Goal: Task Accomplishment & Management: Manage account settings

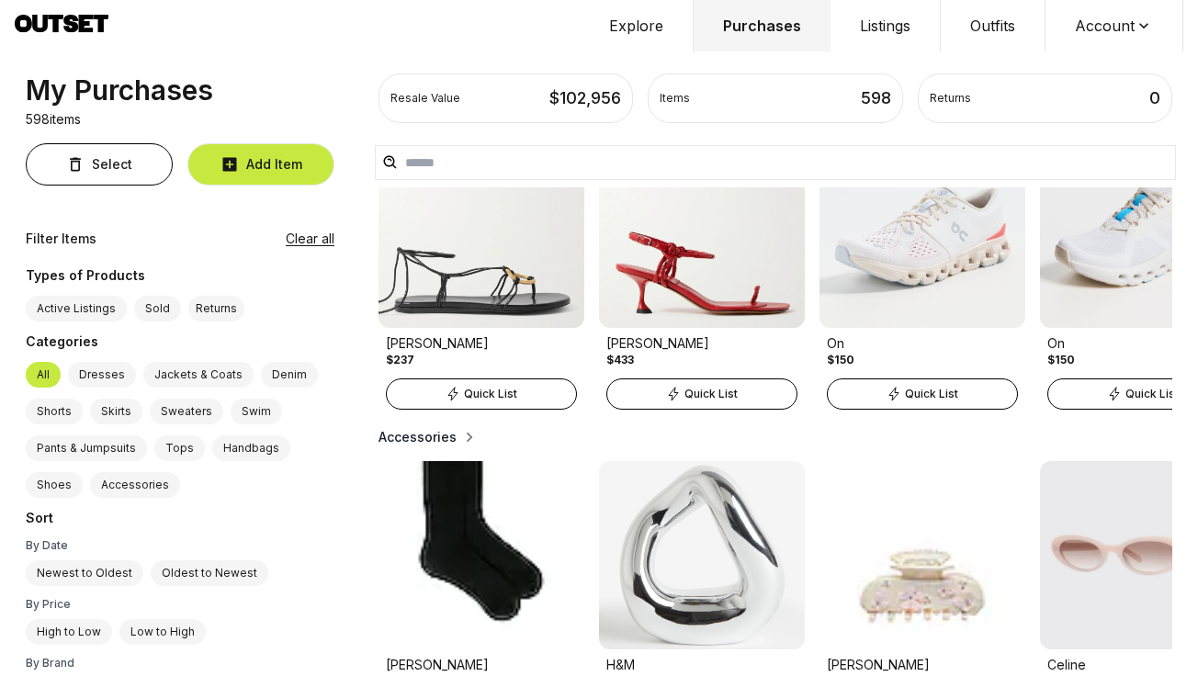
scroll to position [2091, 0]
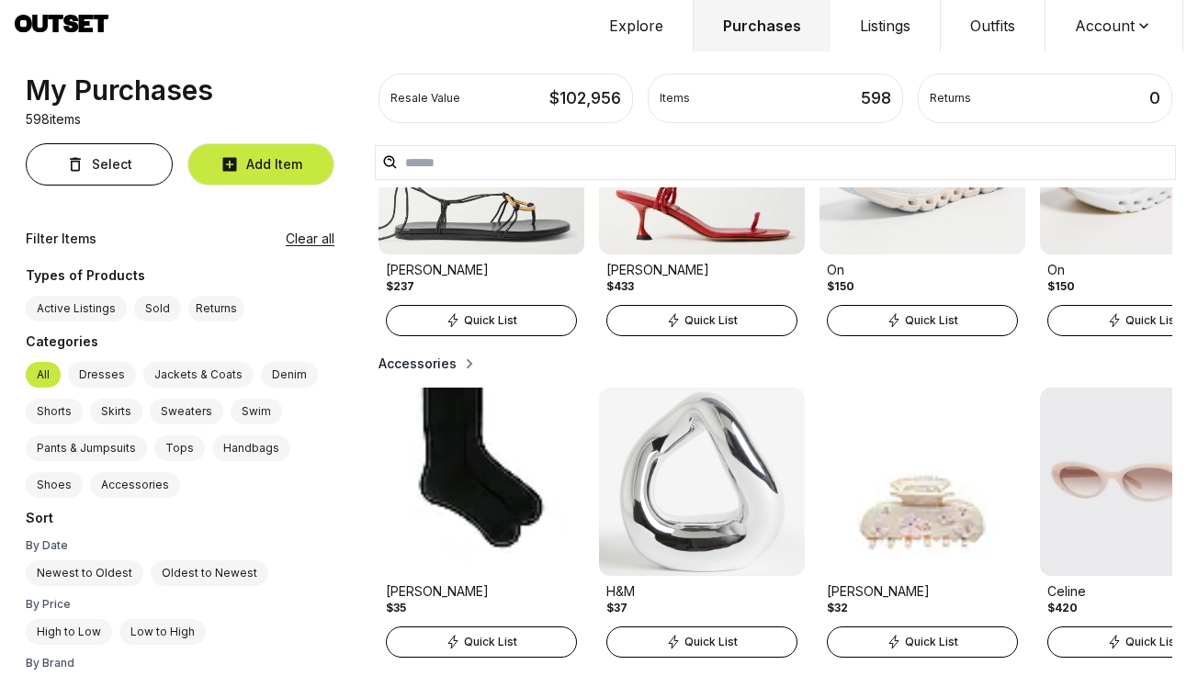
click at [151, 305] on label "Sold" at bounding box center [157, 309] width 47 height 26
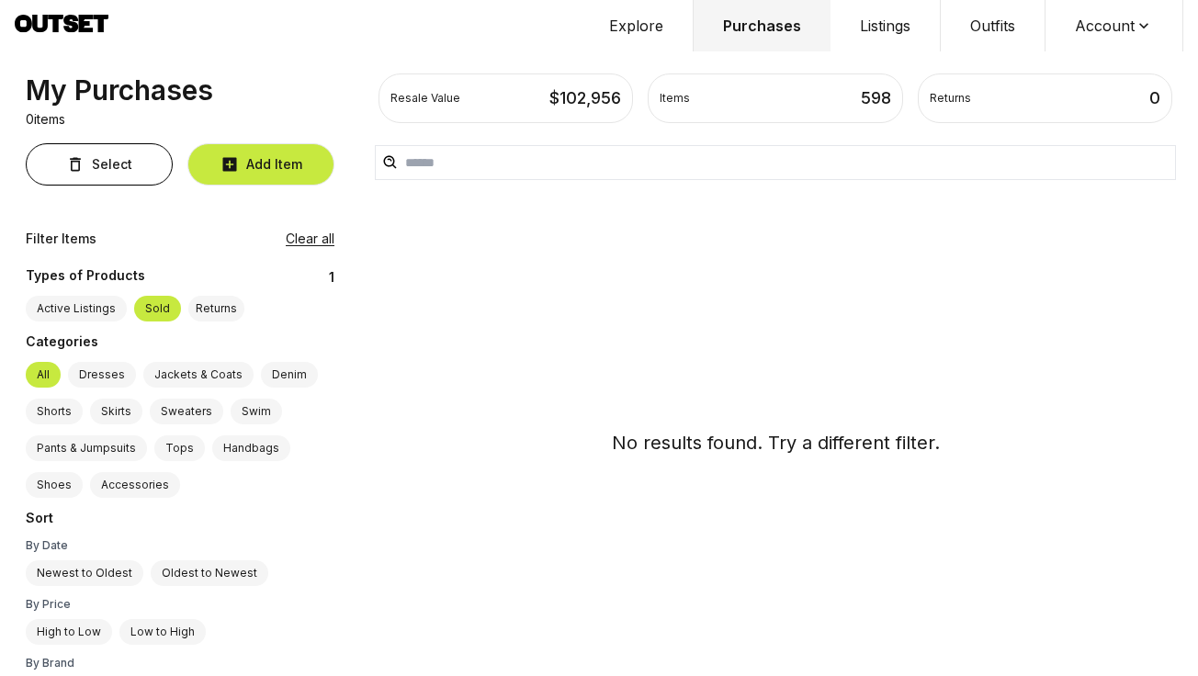
click at [85, 312] on label "Active Listings" at bounding box center [76, 309] width 101 height 26
click at [67, 25] on icon at bounding box center [62, 26] width 94 height 23
click at [645, 26] on button "Explore" at bounding box center [637, 25] width 114 height 51
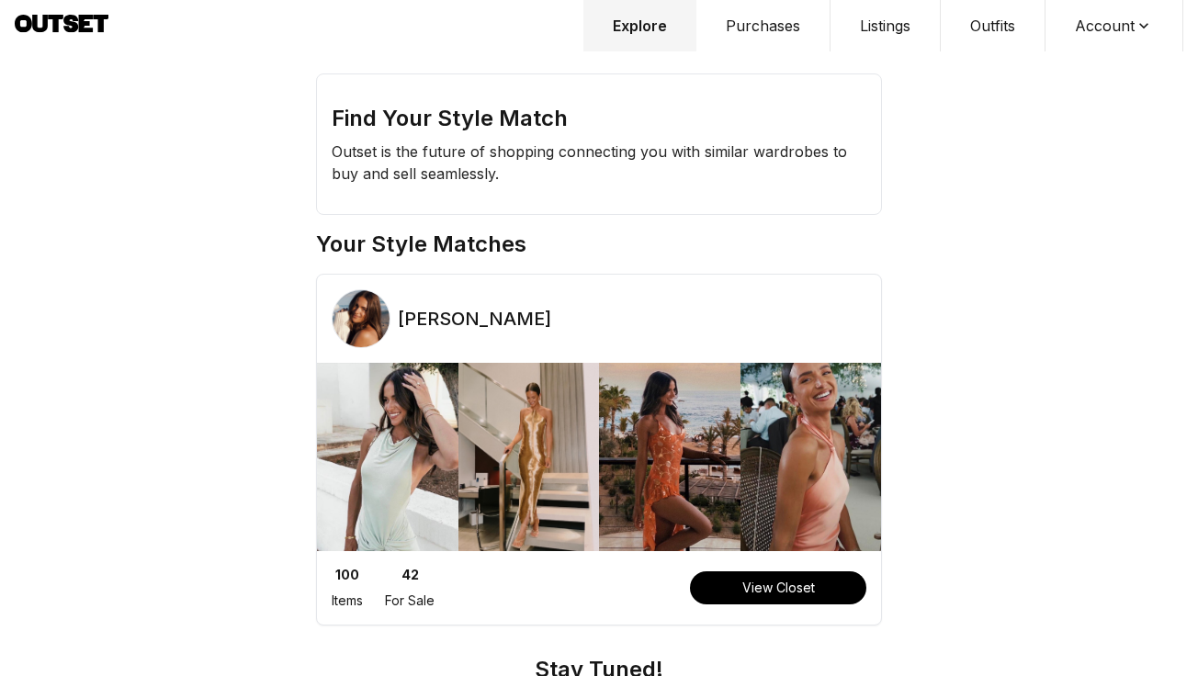
click at [730, 40] on button "Purchases" at bounding box center [764, 25] width 134 height 51
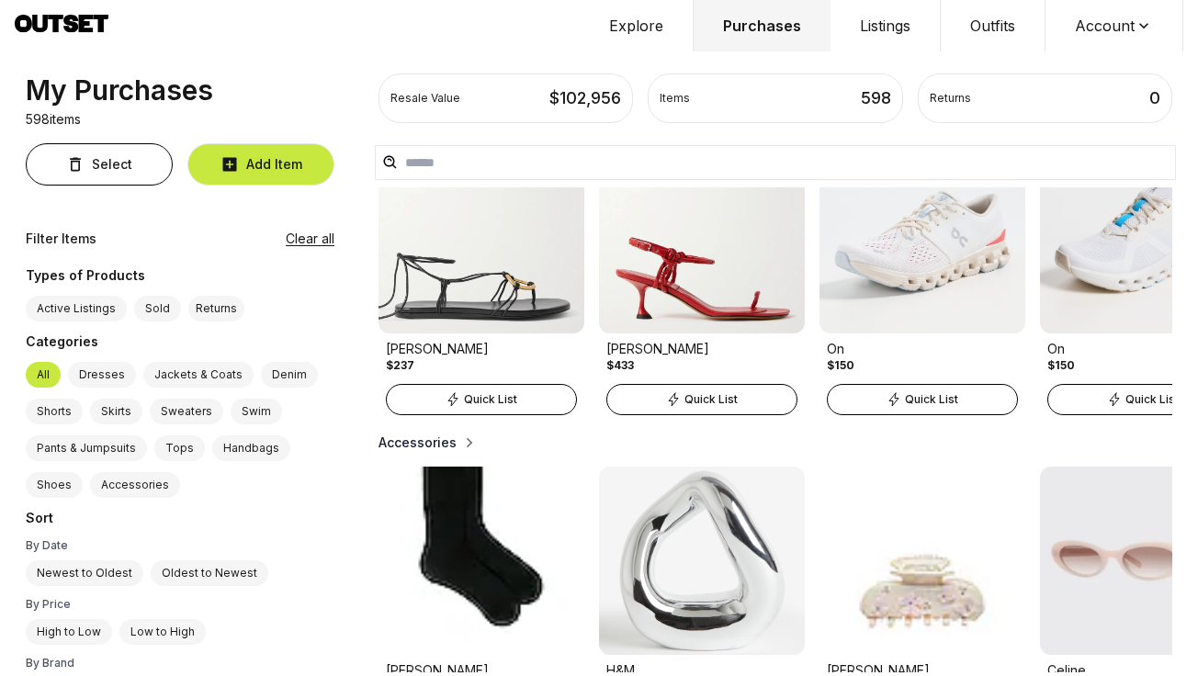
scroll to position [2014, 0]
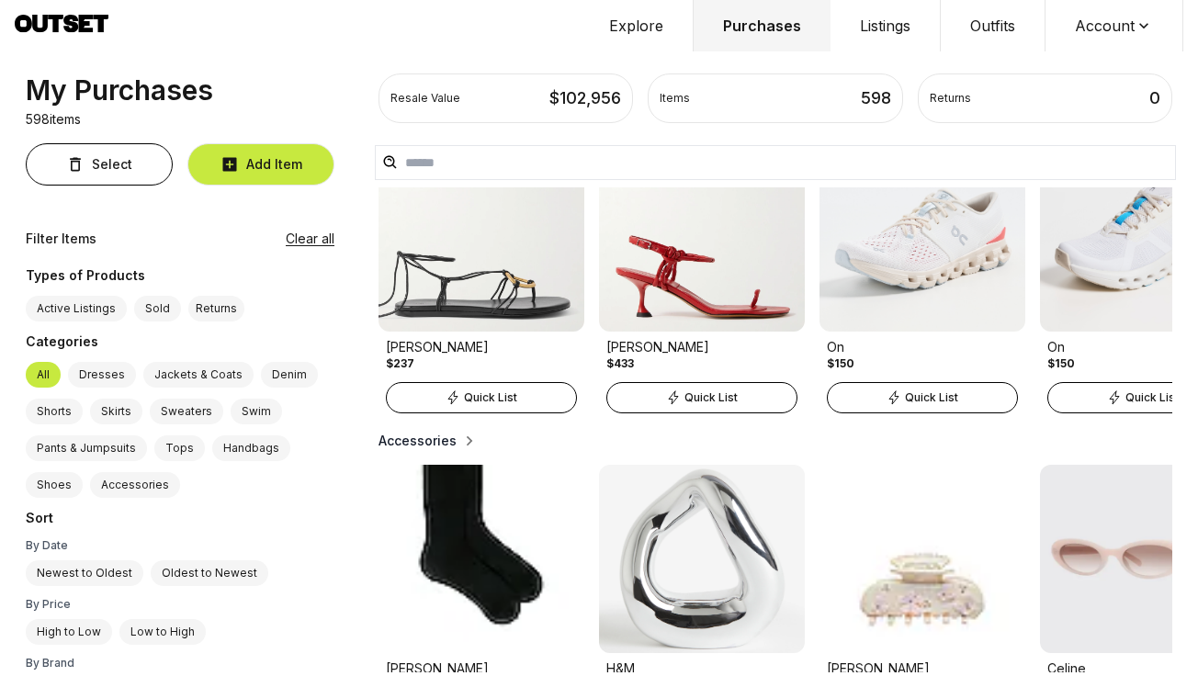
click at [705, 303] on img at bounding box center [702, 237] width 206 height 188
select select "*****"
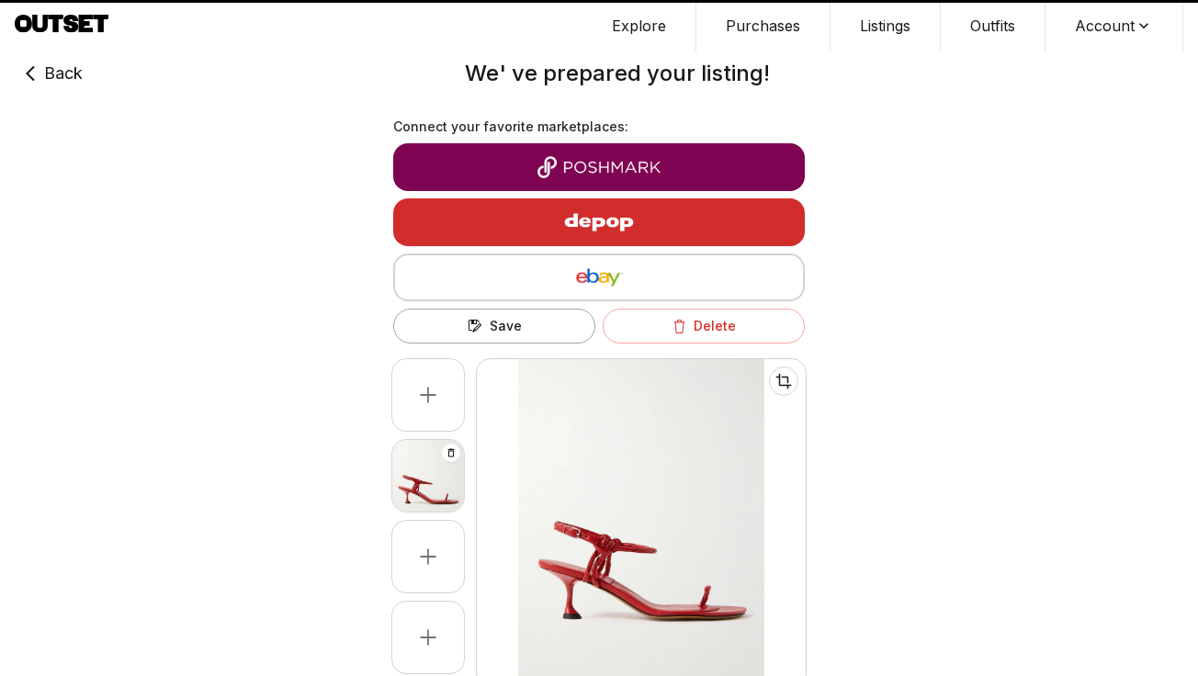
type input "***"
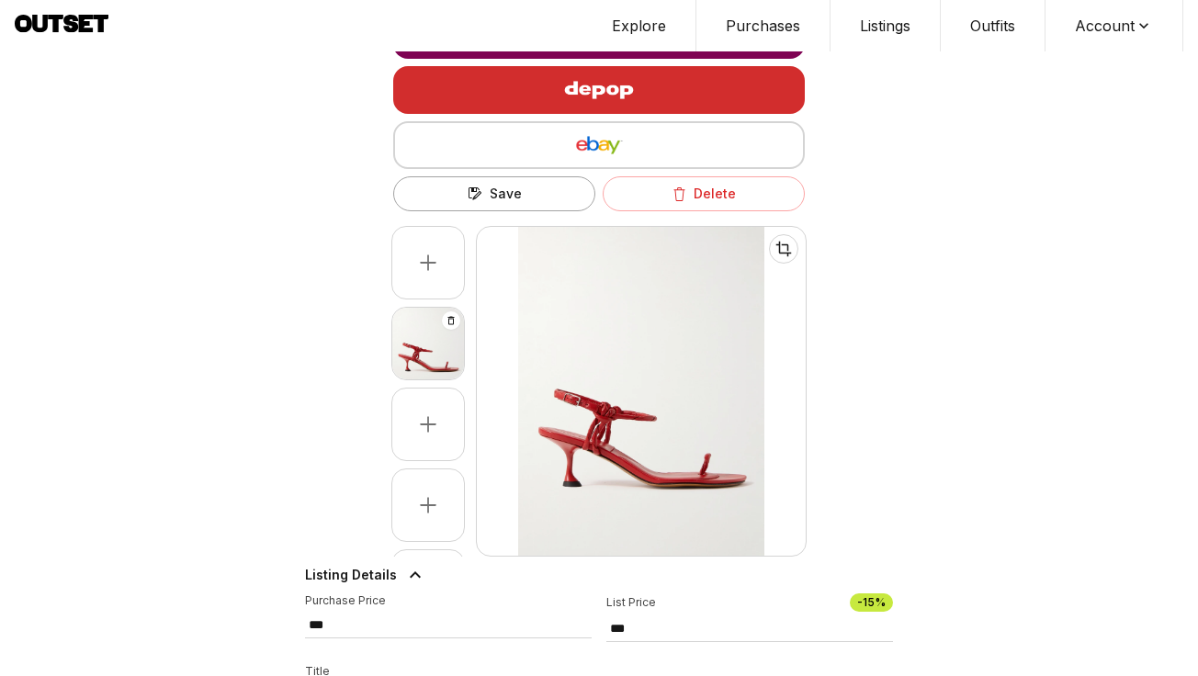
scroll to position [201, 0]
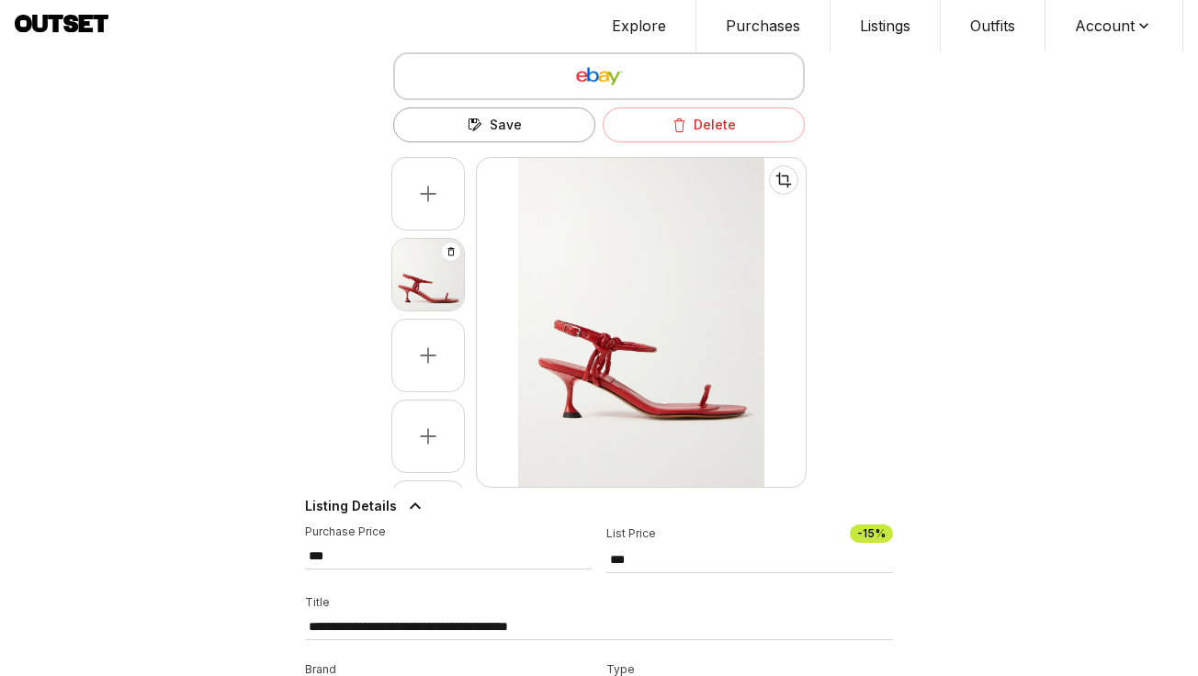
click at [439, 288] on div at bounding box center [428, 275] width 72 height 72
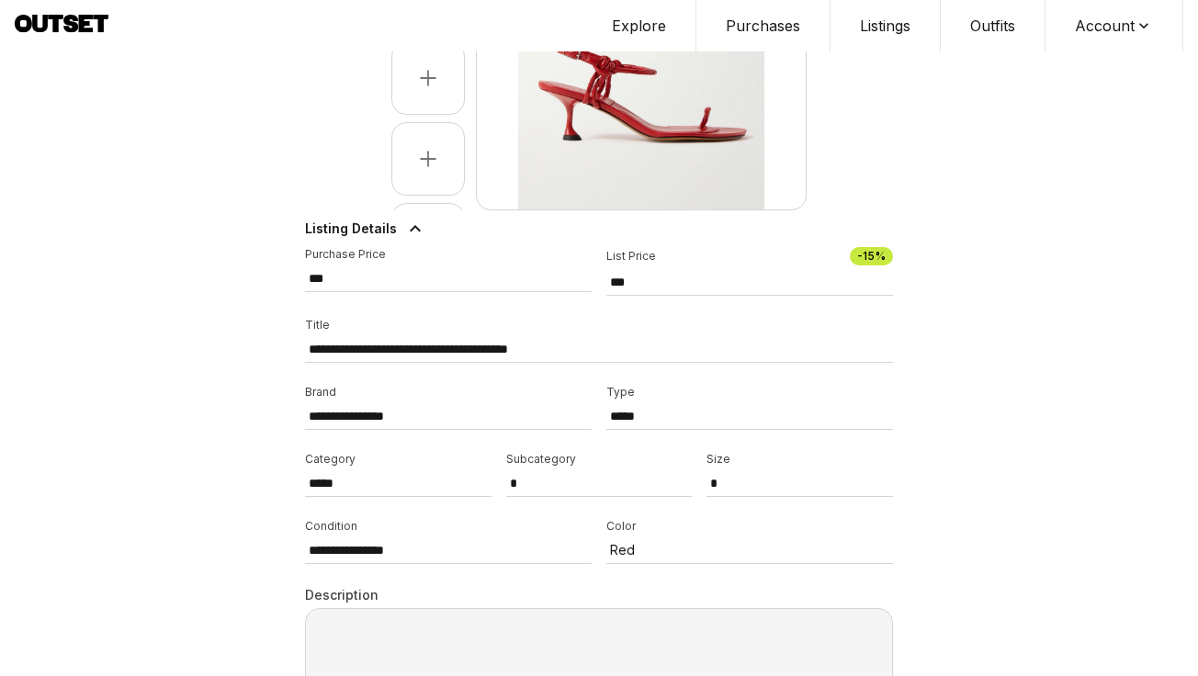
scroll to position [549, 0]
